Goal: Navigation & Orientation: Understand site structure

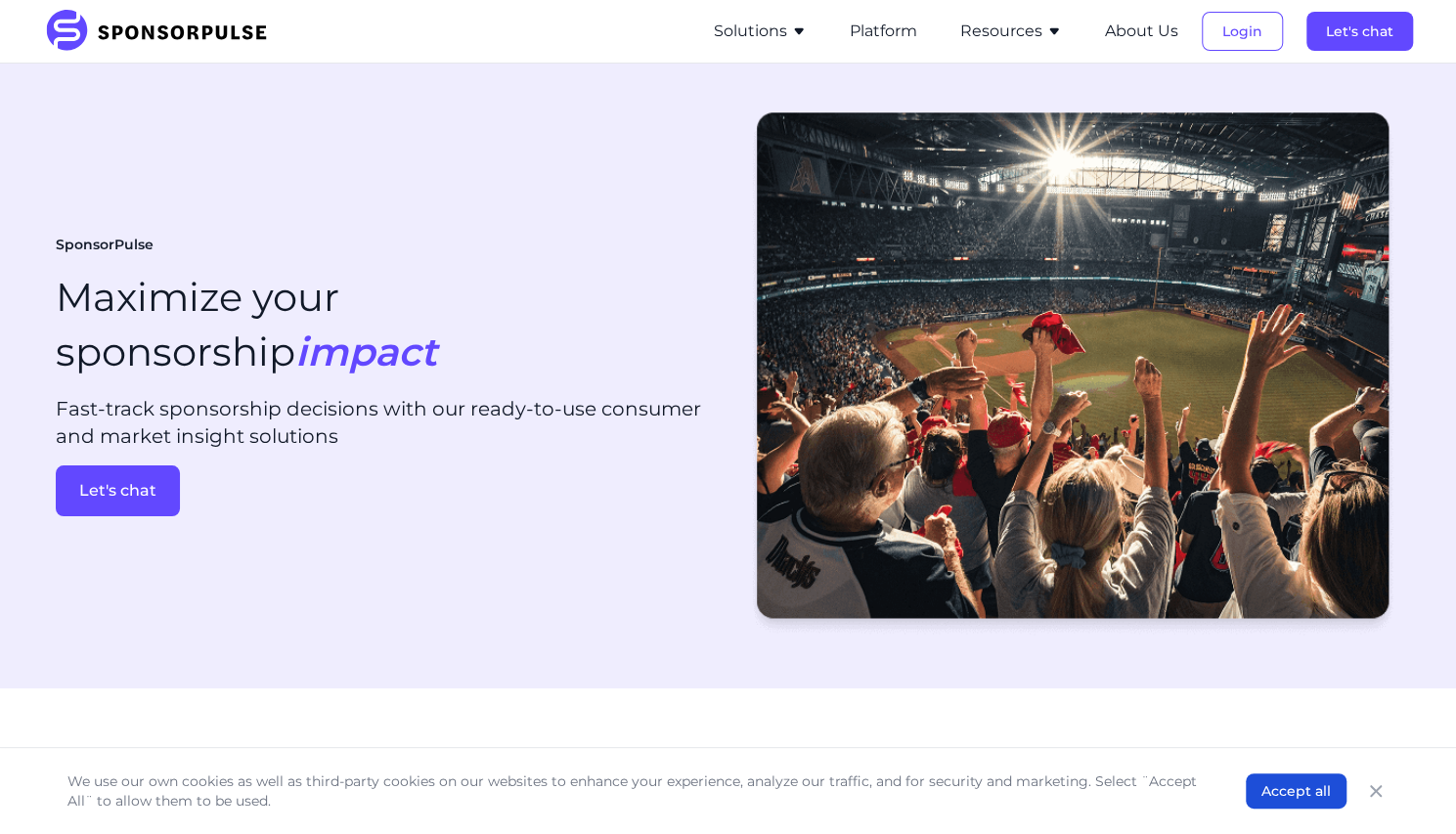
click at [793, 30] on icon "button" at bounding box center [799, 31] width 16 height 16
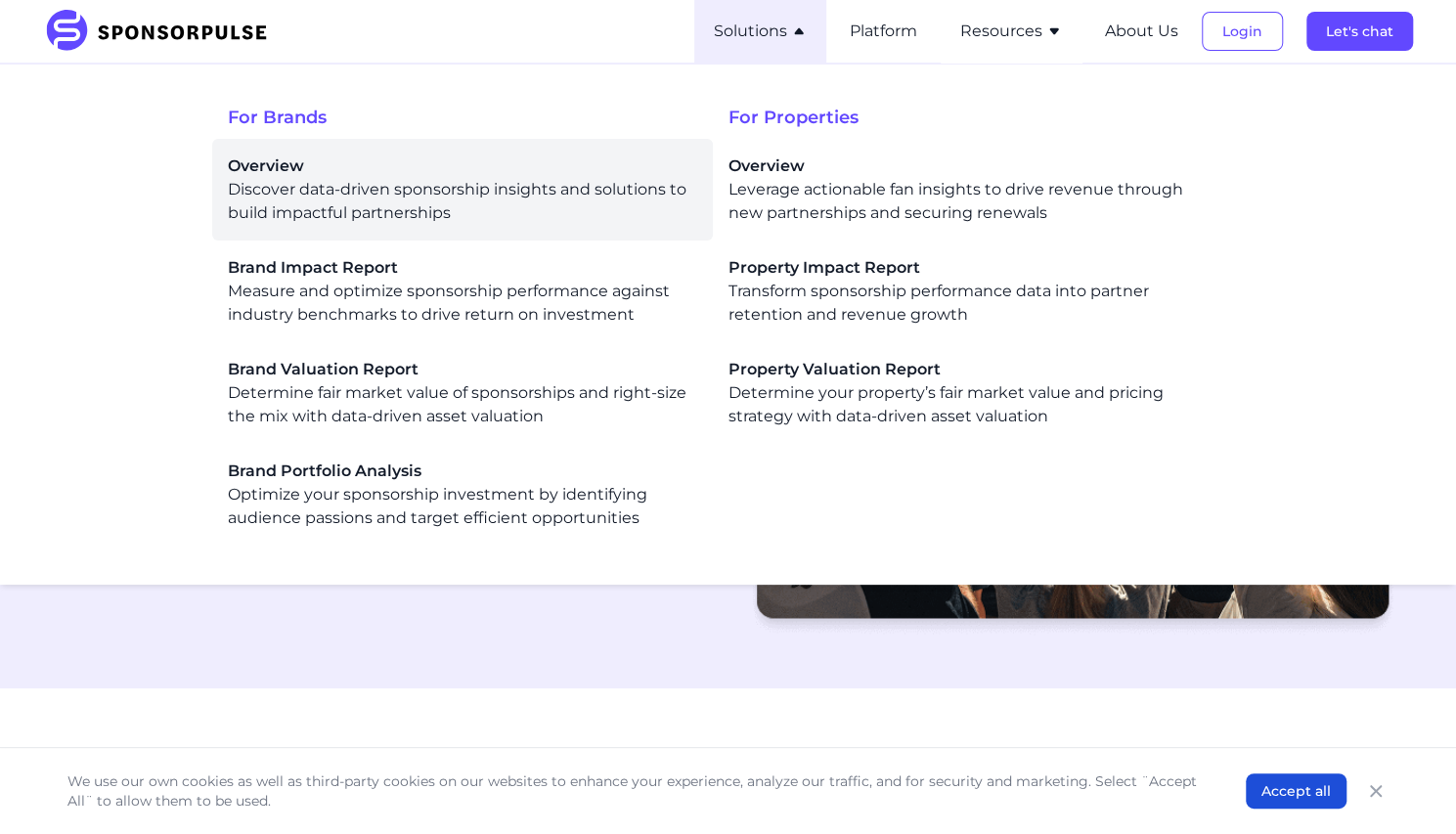
click at [281, 169] on span "Overview" at bounding box center [462, 166] width 469 height 24
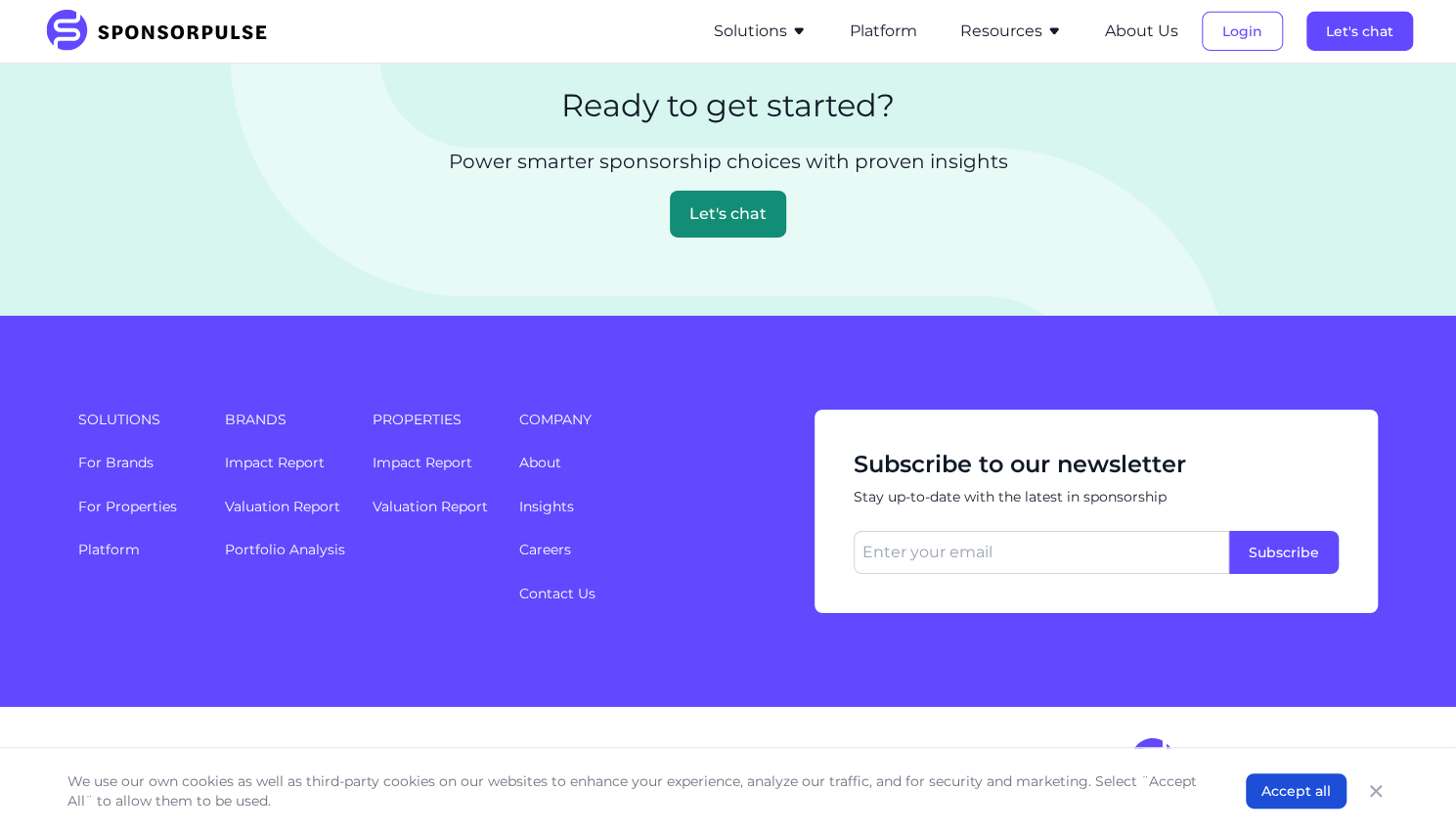
scroll to position [4301, 0]
click at [117, 515] on link "For Properties" at bounding box center [128, 506] width 98 height 18
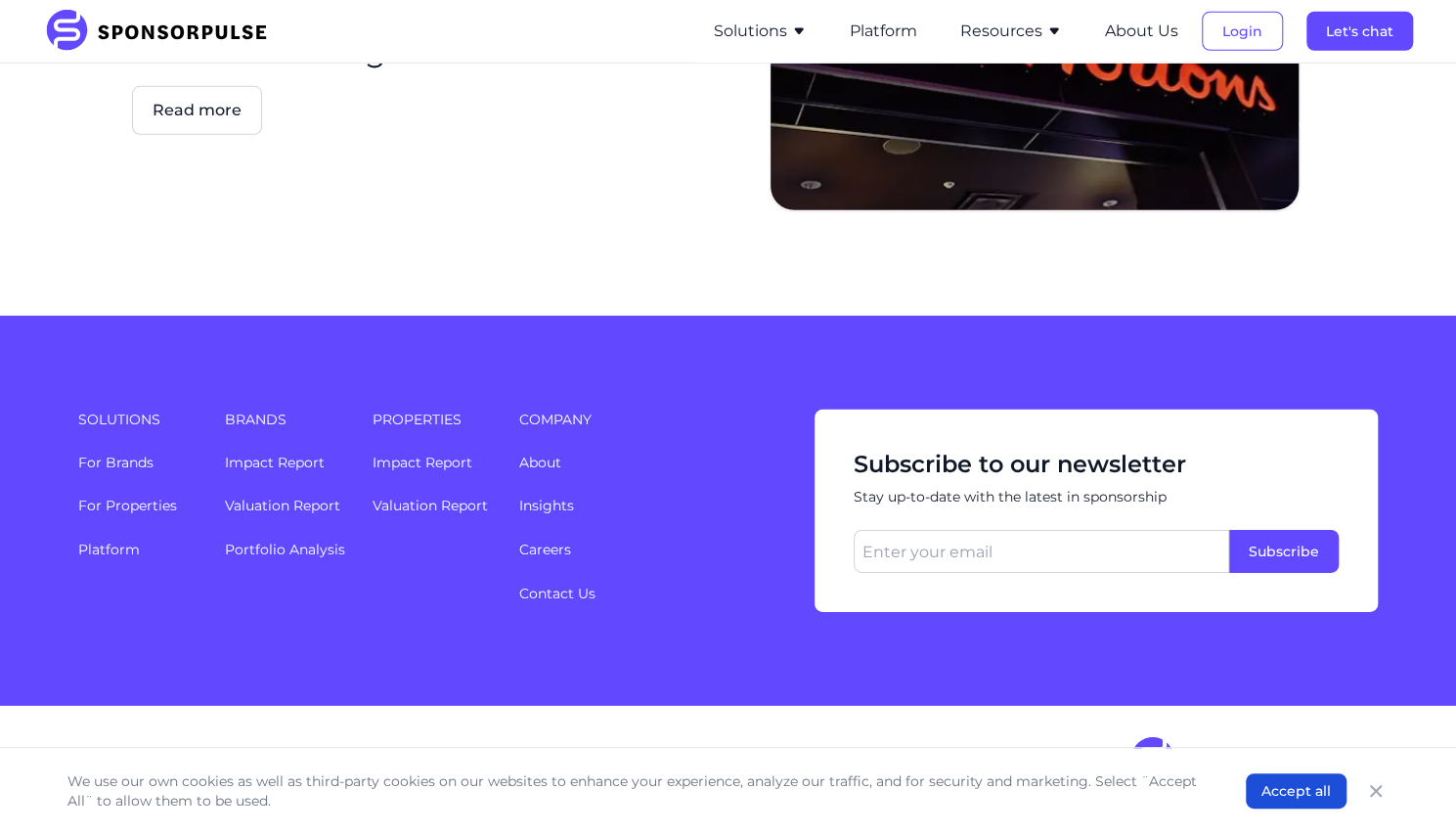
scroll to position [4169, 0]
click at [281, 549] on link "Portfolio Analysis" at bounding box center [285, 550] width 120 height 18
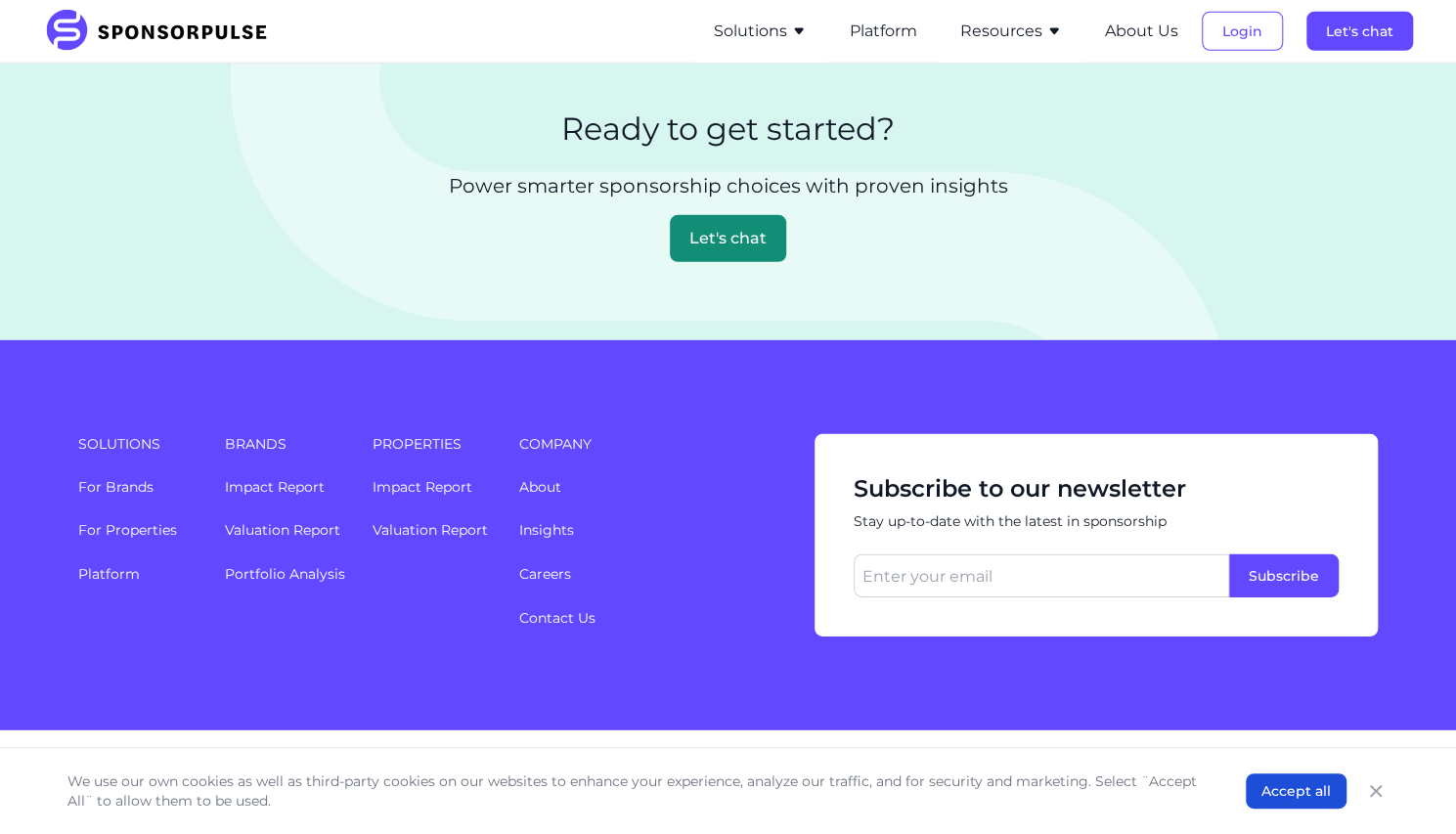
scroll to position [3266, 0]
